Goal: Task Accomplishment & Management: Use online tool/utility

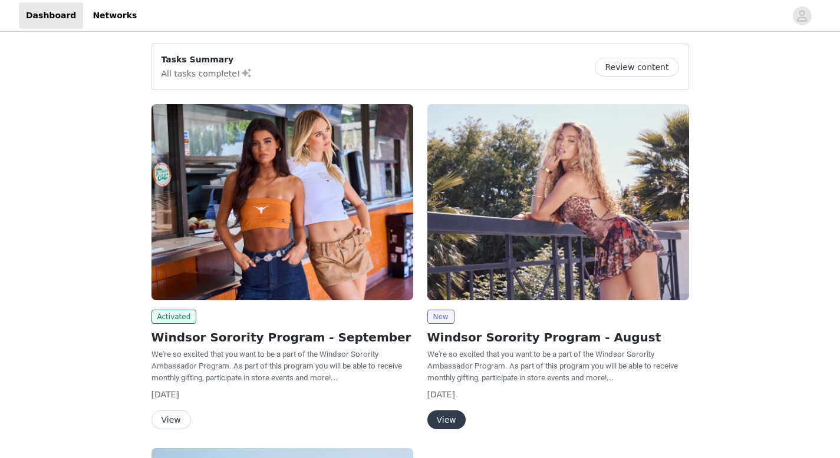
click at [167, 417] on button "View" at bounding box center [170, 420] width 39 height 19
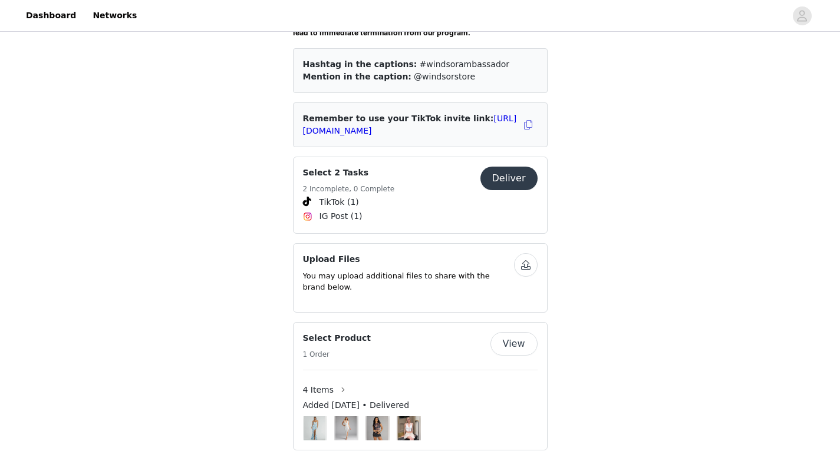
scroll to position [487, 0]
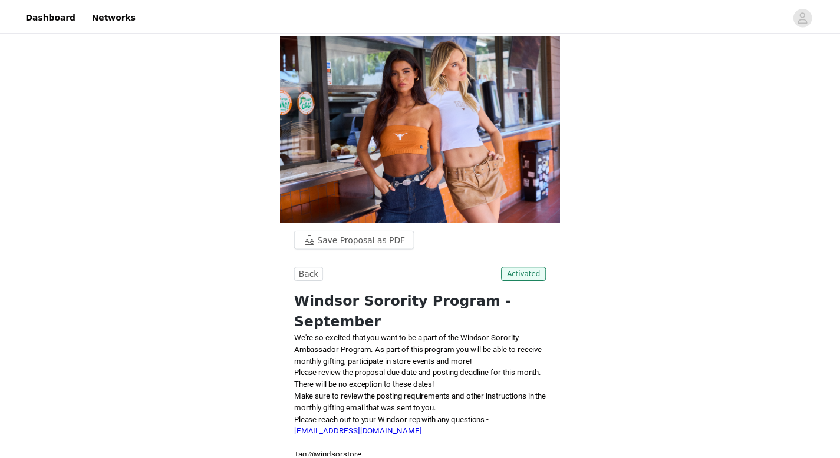
scroll to position [487, 0]
